Goal: Task Accomplishment & Management: Use online tool/utility

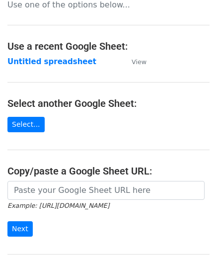
scroll to position [130, 0]
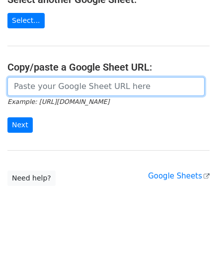
click at [48, 81] on input "url" at bounding box center [105, 86] width 197 height 19
paste input "https://docs.google.com/spreadsheets/d/1JxWc_IuGM-tCcrKy-Pi0kyzrO0st5XKSa53XwEa…"
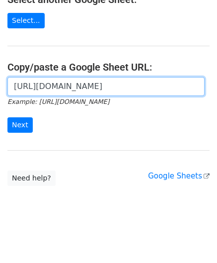
scroll to position [0, 206]
type input "https://docs.google.com/spreadsheets/d/1JxWc_IuGM-tCcrKy-Pi0kyzrO0st5XKSa53XwEa…"
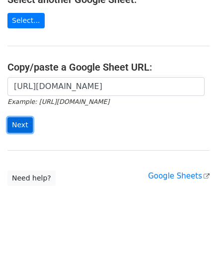
click at [26, 122] on input "Next" at bounding box center [19, 124] width 25 height 15
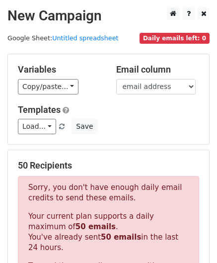
scroll to position [335, 0]
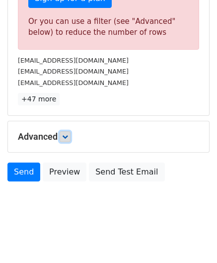
click at [68, 135] on icon at bounding box center [65, 137] width 6 height 6
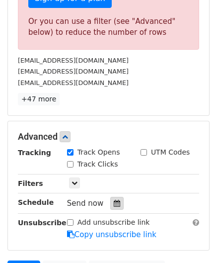
click at [114, 200] on icon at bounding box center [117, 203] width 6 height 7
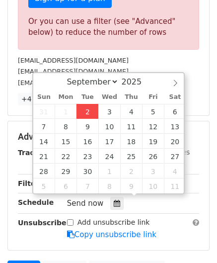
type input "[DATE] 12:00"
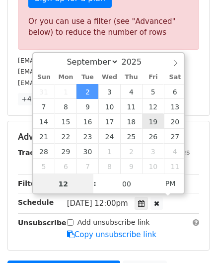
paste input "4"
type input "4"
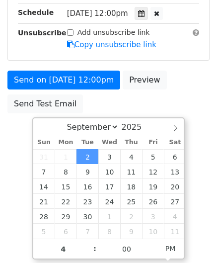
type input "[DATE] 16:00"
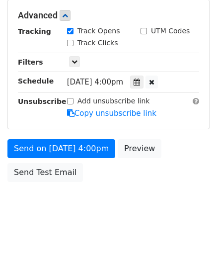
scroll to position [455, 0]
